Goal: Information Seeking & Learning: Learn about a topic

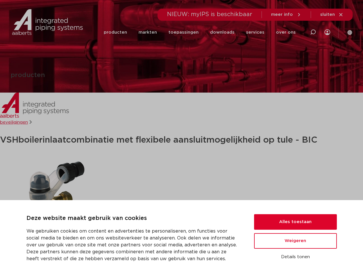
click at [181, 138] on h1 "VSH boilerinlaatcombinatie met flexibele aansluitmogelijkheid op tule - BIC" at bounding box center [181, 140] width 363 height 14
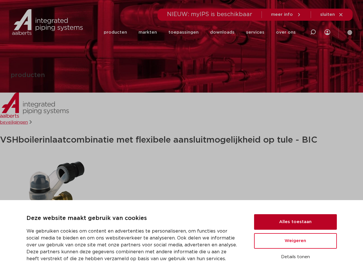
click at [295, 222] on button "Alles toestaan" at bounding box center [295, 222] width 83 height 16
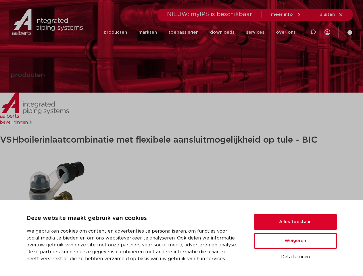
click at [295, 241] on p "groep: I2650" at bounding box center [181, 244] width 363 height 9
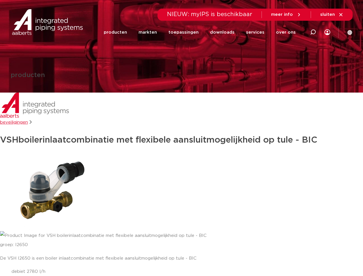
click at [295, 257] on div "De VSH I2650 is een boiler inlaatcombinatie met flexibele aansluitmogelijkheid …" at bounding box center [181, 274] width 363 height 41
click at [202, 32] on li "toepassingen" at bounding box center [184, 32] width 42 height 22
click at [313, 32] on icon at bounding box center [312, 32] width 7 height 7
click at [332, 15] on span "sluiten" at bounding box center [327, 14] width 15 height 4
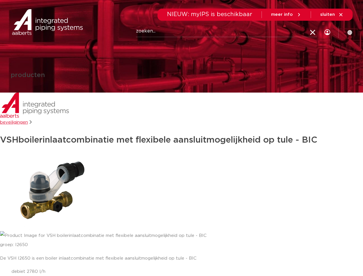
click at [49, 192] on img at bounding box center [49, 192] width 98 height 78
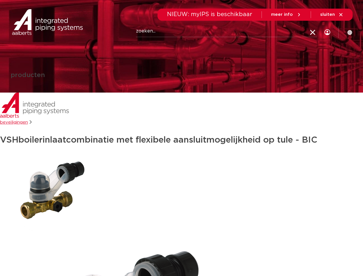
click at [49, 192] on img at bounding box center [49, 192] width 98 height 78
